Goal: Information Seeking & Learning: Check status

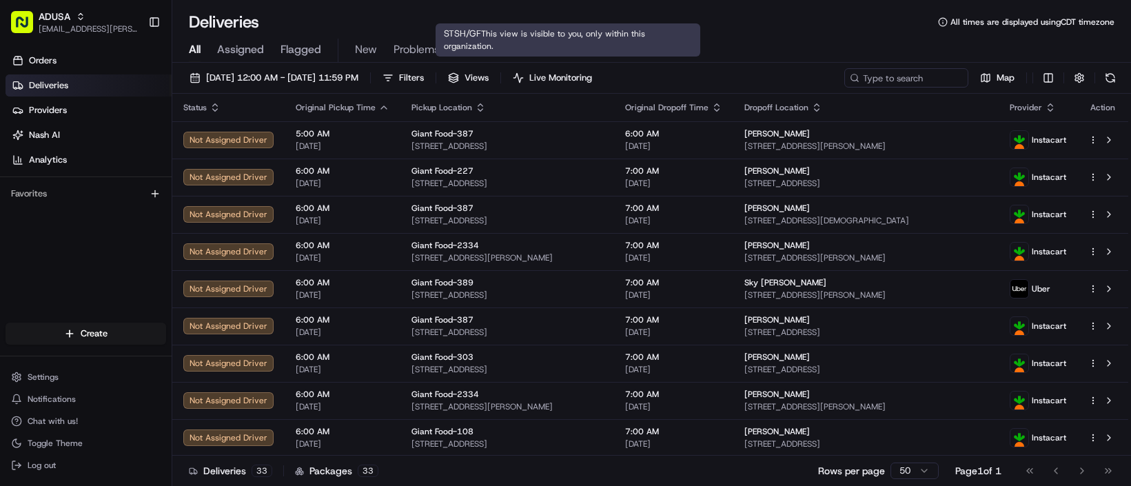
click at [502, 58] on span "STSH/GF" at bounding box center [478, 49] width 45 height 17
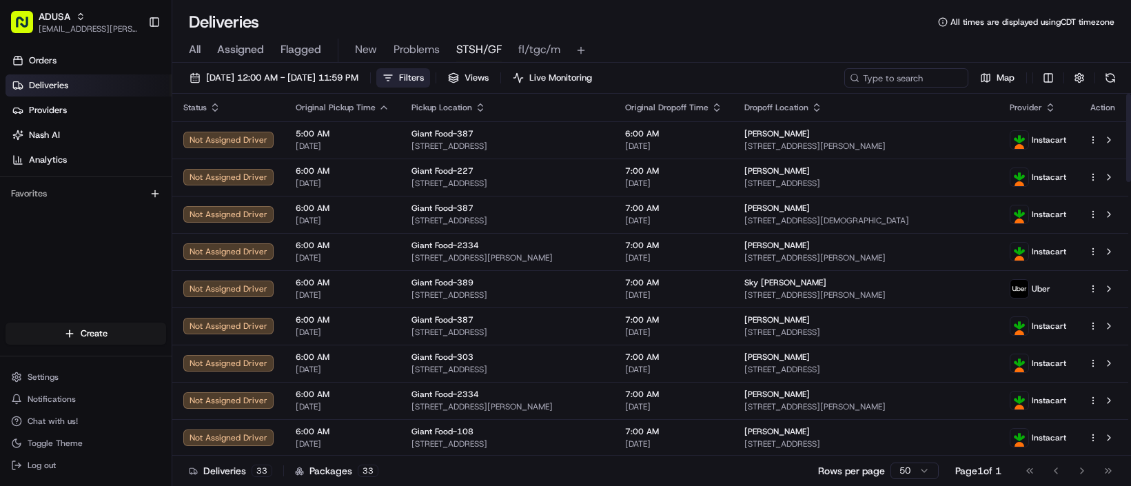
click at [430, 88] on button "Filters" at bounding box center [403, 77] width 54 height 19
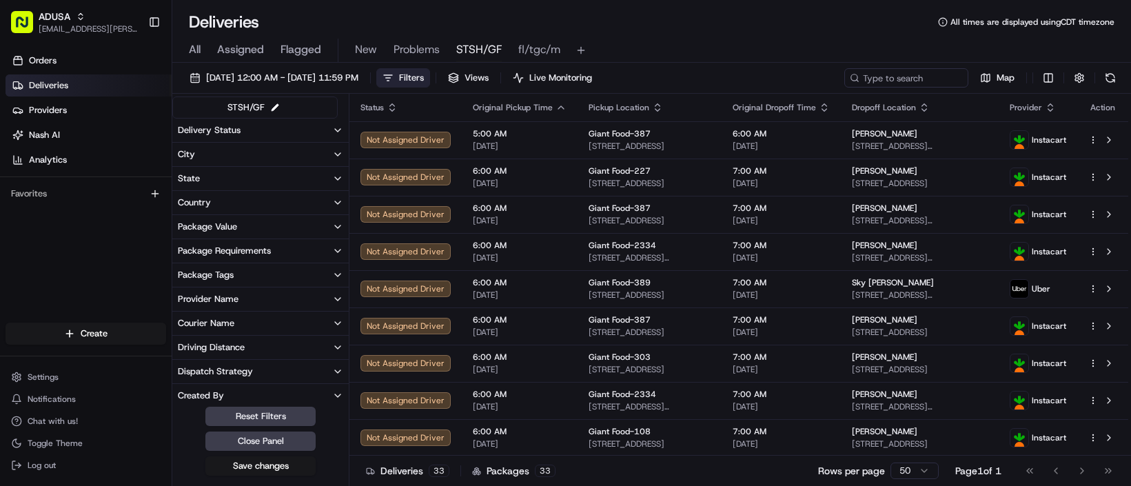
click at [329, 142] on button "Delivery Status" at bounding box center [260, 130] width 176 height 23
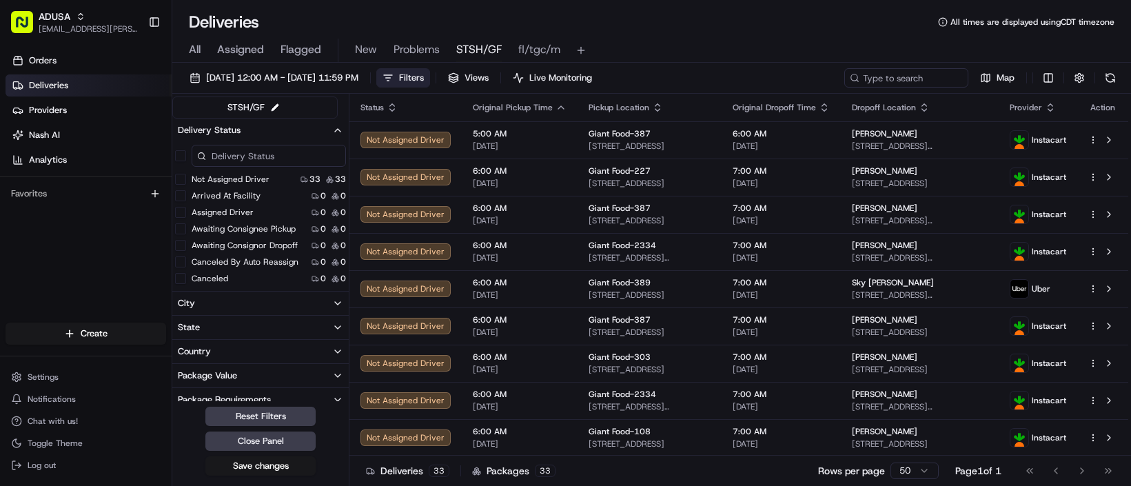
click at [186, 185] on button "Not Assigned Driver" at bounding box center [180, 179] width 11 height 11
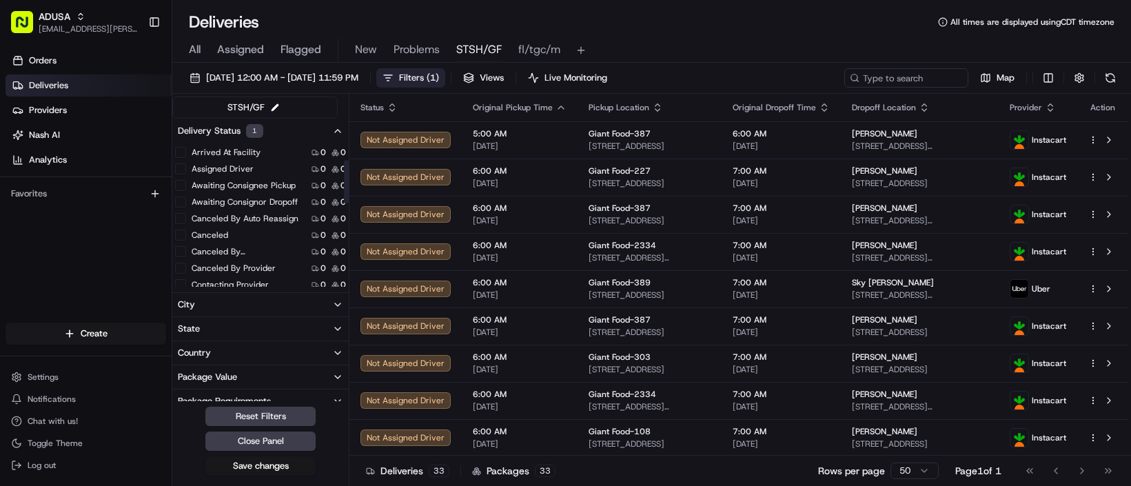
scroll to position [69, 0]
click at [186, 200] on button "Canceled By Auto Reassign" at bounding box center [180, 194] width 11 height 11
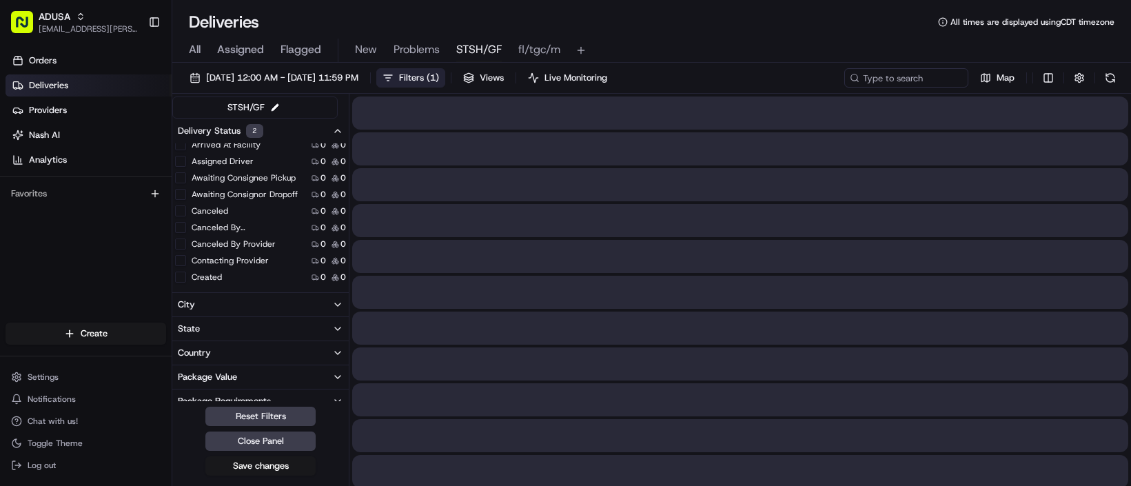
click at [186, 216] on button "Canceled" at bounding box center [180, 210] width 11 height 11
click at [186, 233] on button "Canceled By [PERSON_NAME]" at bounding box center [180, 227] width 11 height 11
click at [186, 249] on button "Canceled By Provider" at bounding box center [180, 243] width 11 height 11
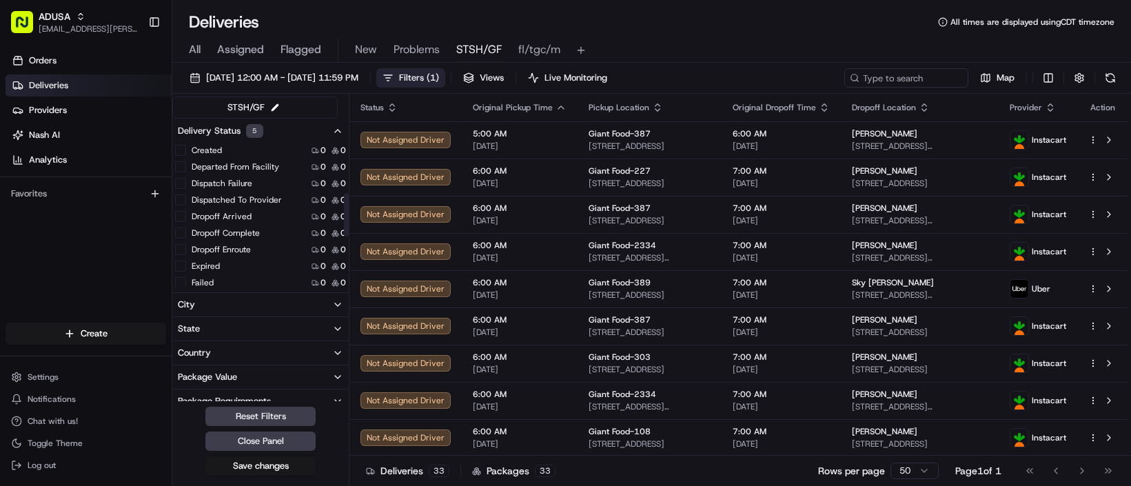
scroll to position [207, 0]
click at [186, 145] on button "Created" at bounding box center [180, 139] width 11 height 11
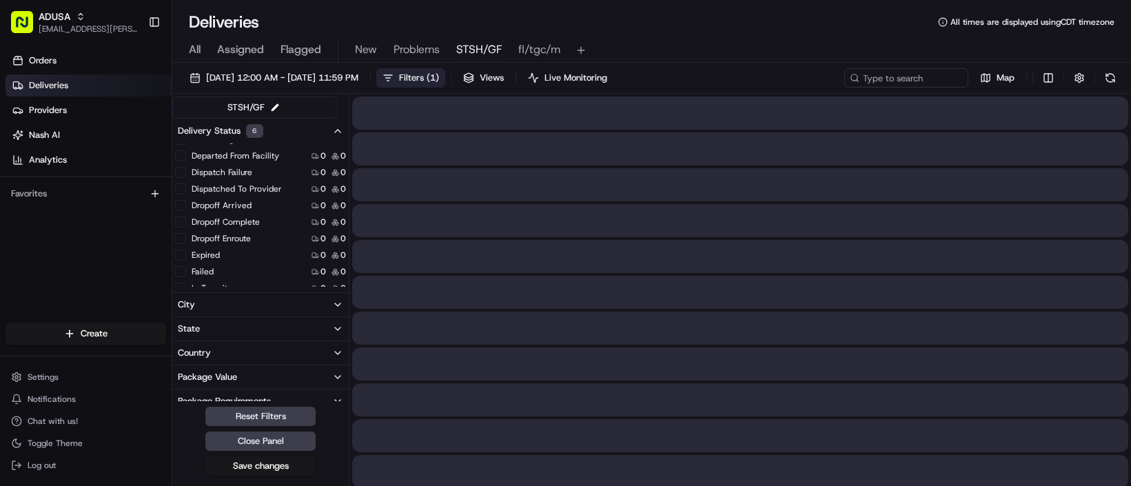
click at [186, 178] on button "Dispatch Failure" at bounding box center [180, 172] width 11 height 11
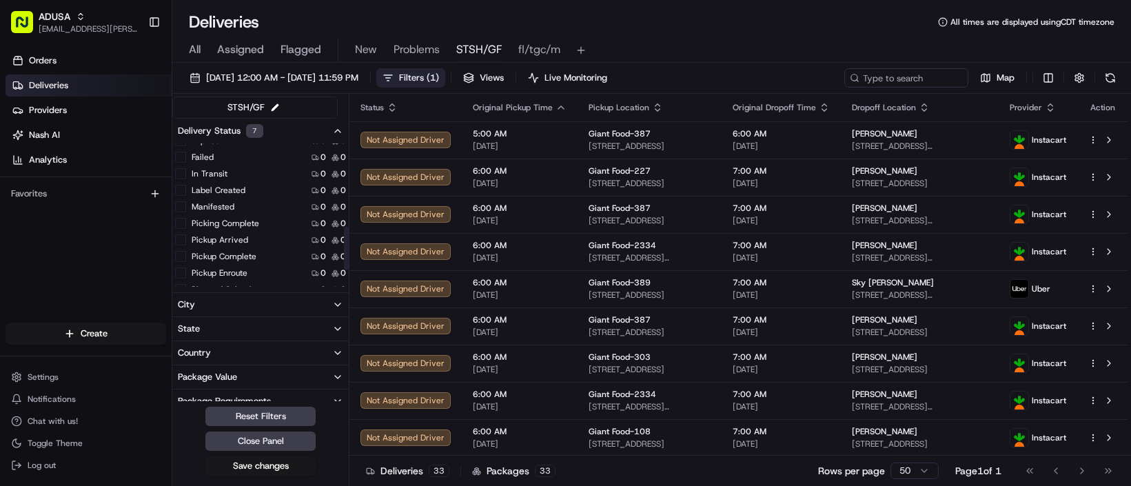
scroll to position [345, 0]
click at [186, 139] on button "Failed" at bounding box center [180, 133] width 11 height 11
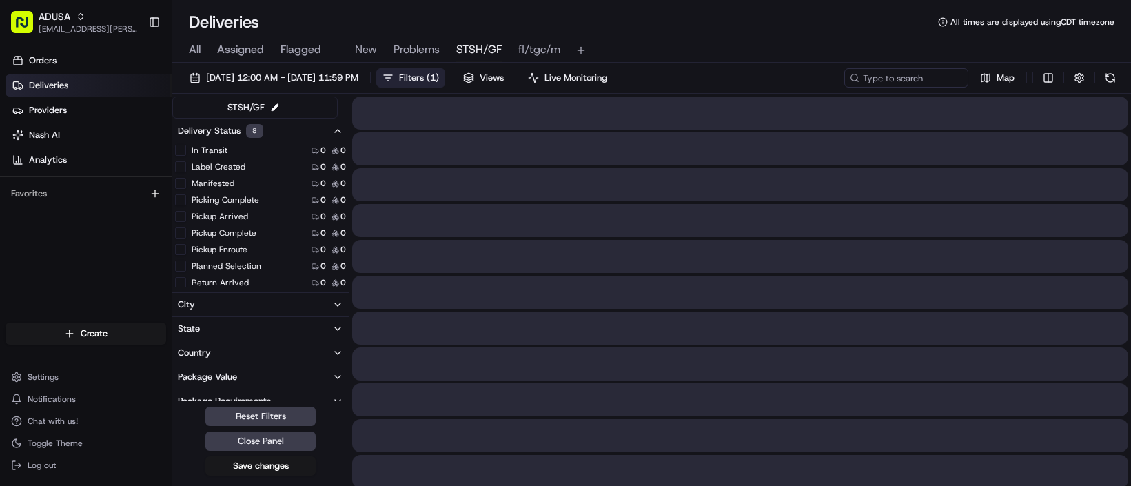
click at [186, 139] on button "Expired" at bounding box center [180, 133] width 11 height 11
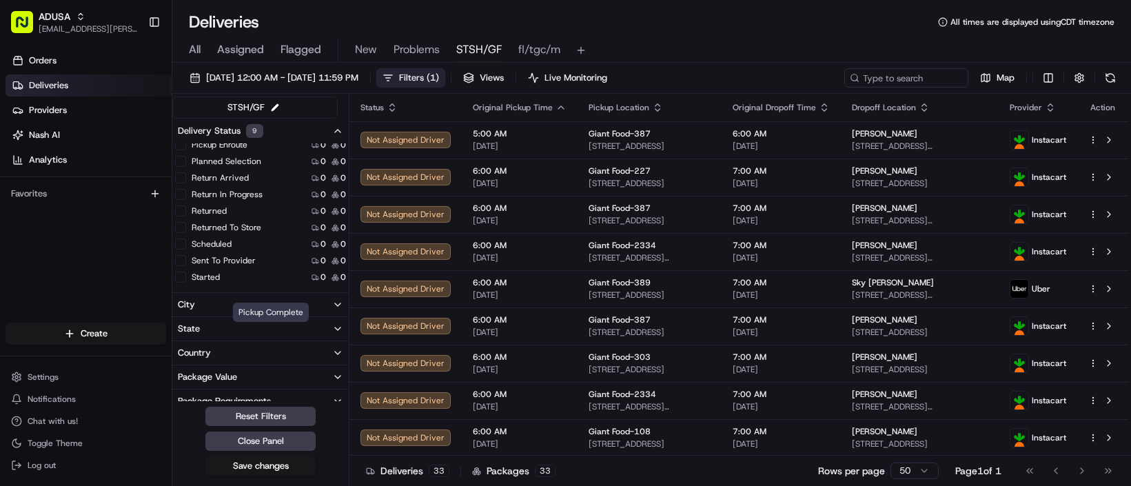
scroll to position [482, 0]
drag, startPoint x: 225, startPoint y: 331, endPoint x: 232, endPoint y: 338, distance: 8.8
click at [186, 183] on button "Return Arrived" at bounding box center [180, 177] width 11 height 11
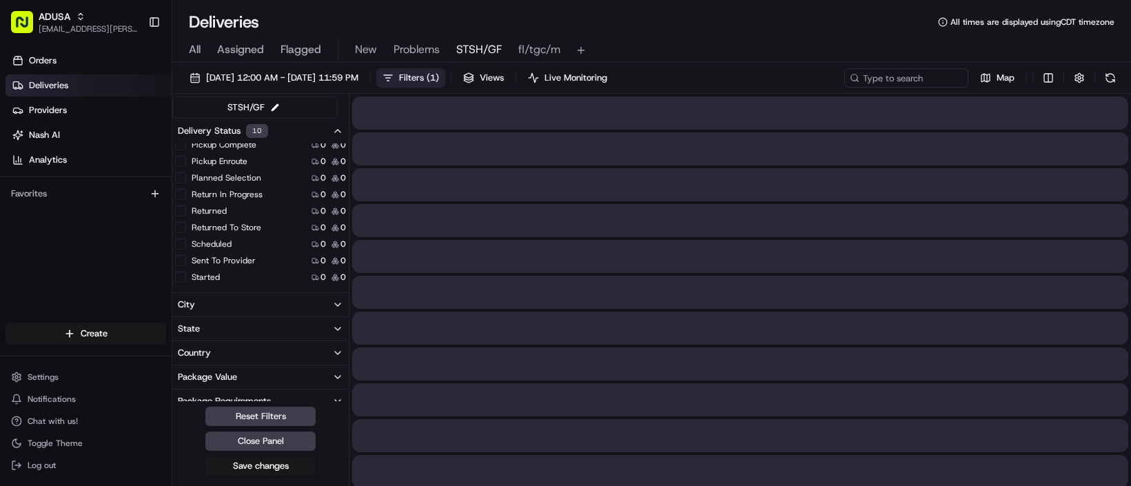
click at [186, 200] on button "Return In Progress" at bounding box center [180, 194] width 11 height 11
click at [186, 216] on button "Returned" at bounding box center [180, 210] width 11 height 11
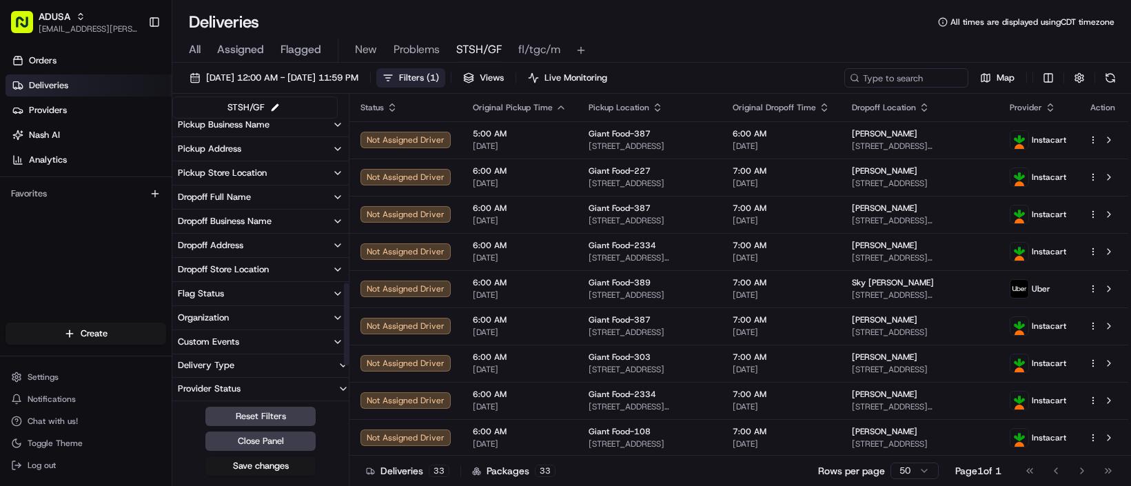
scroll to position [683, 0]
click at [294, 329] on button "Organization" at bounding box center [260, 317] width 176 height 23
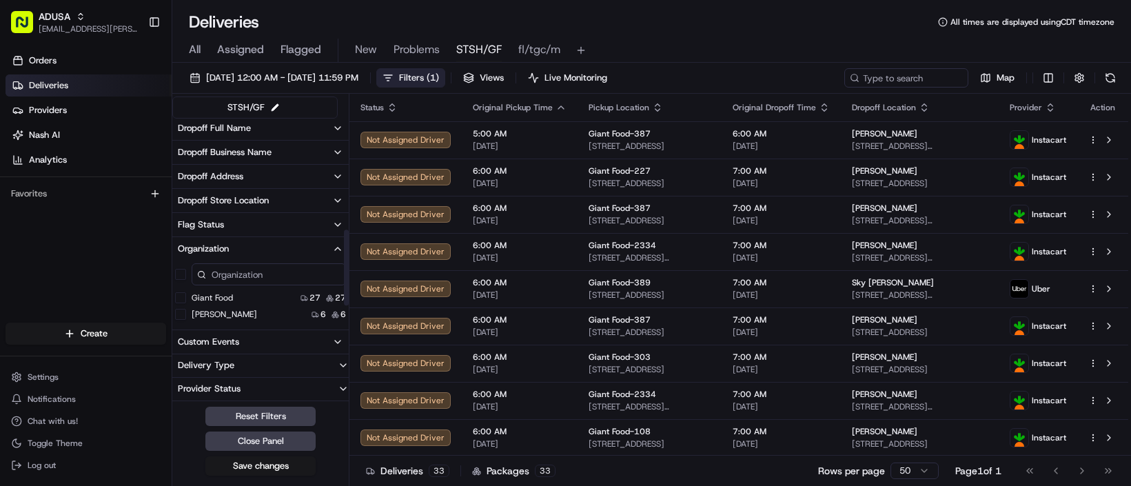
scroll to position [769, 0]
